Goal: Complete application form

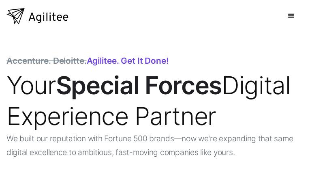
type input "**********"
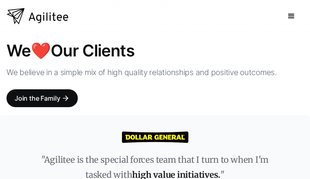
type input "**********"
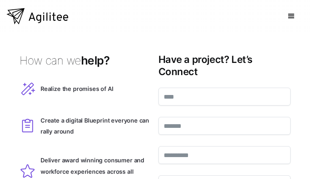
type input "********"
type input "**********"
